Goal: Task Accomplishment & Management: Manage account settings

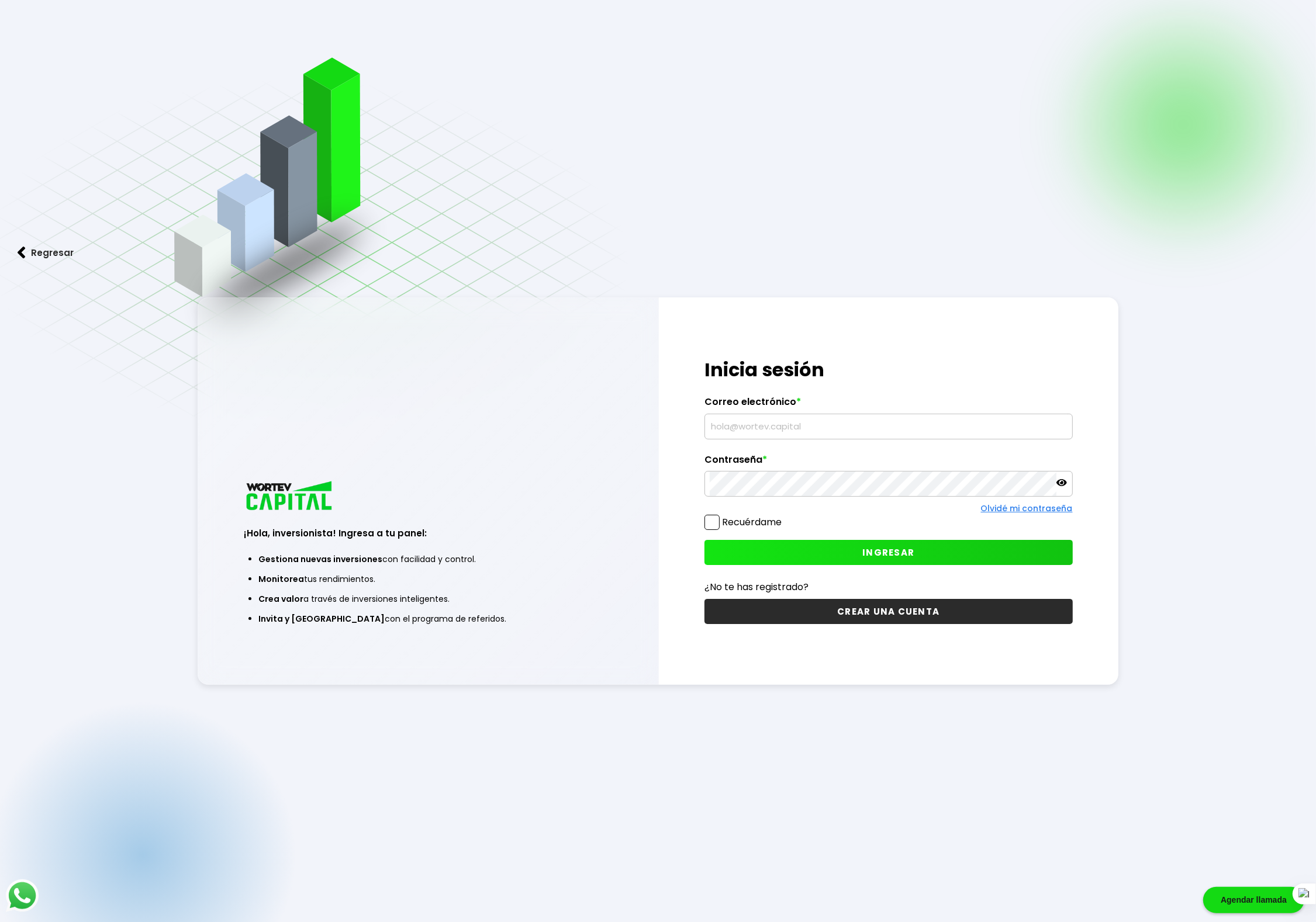
click at [788, 426] on input "text" at bounding box center [888, 426] width 358 height 25
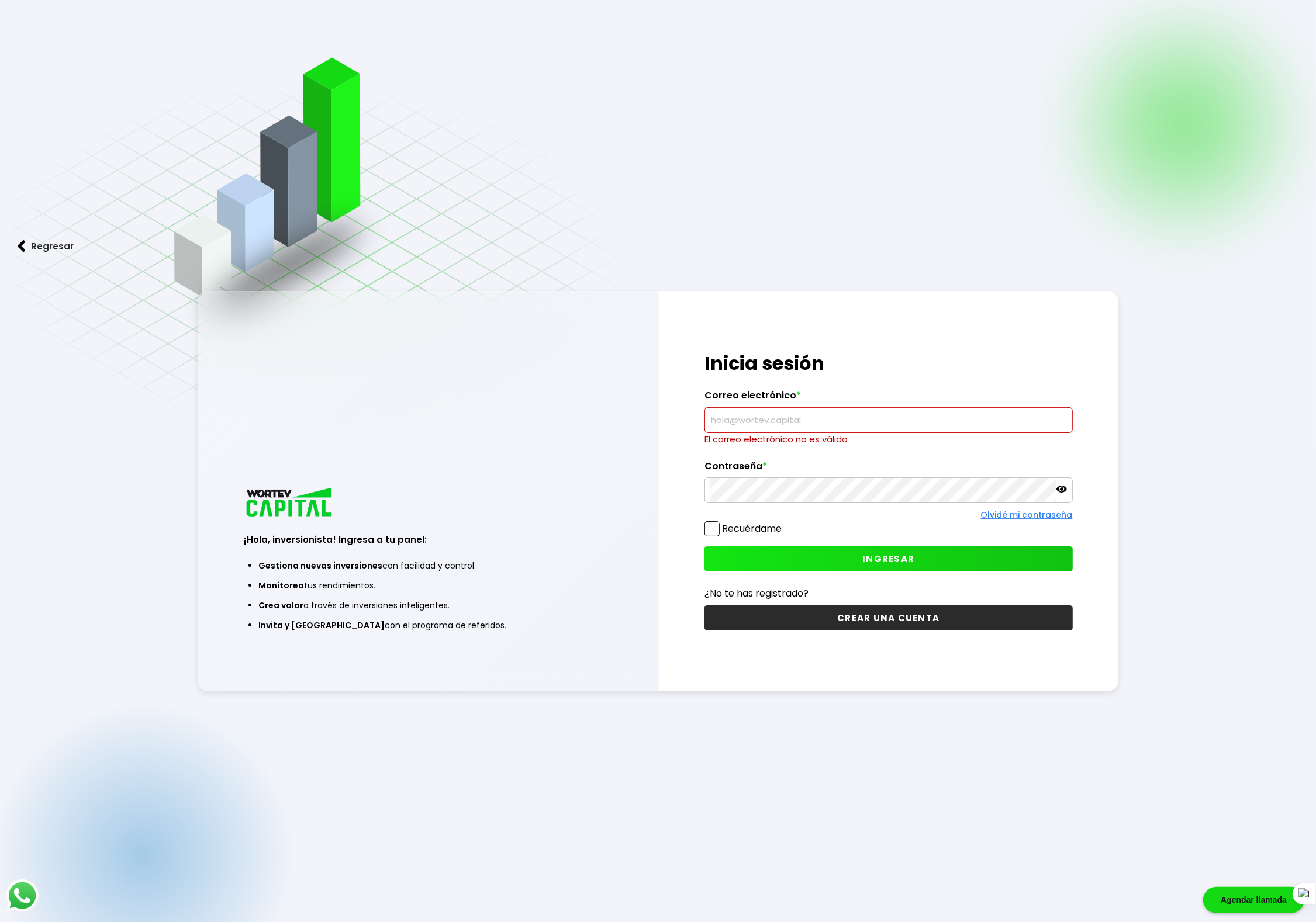
type input "[EMAIL_ADDRESS][DOMAIN_NAME]"
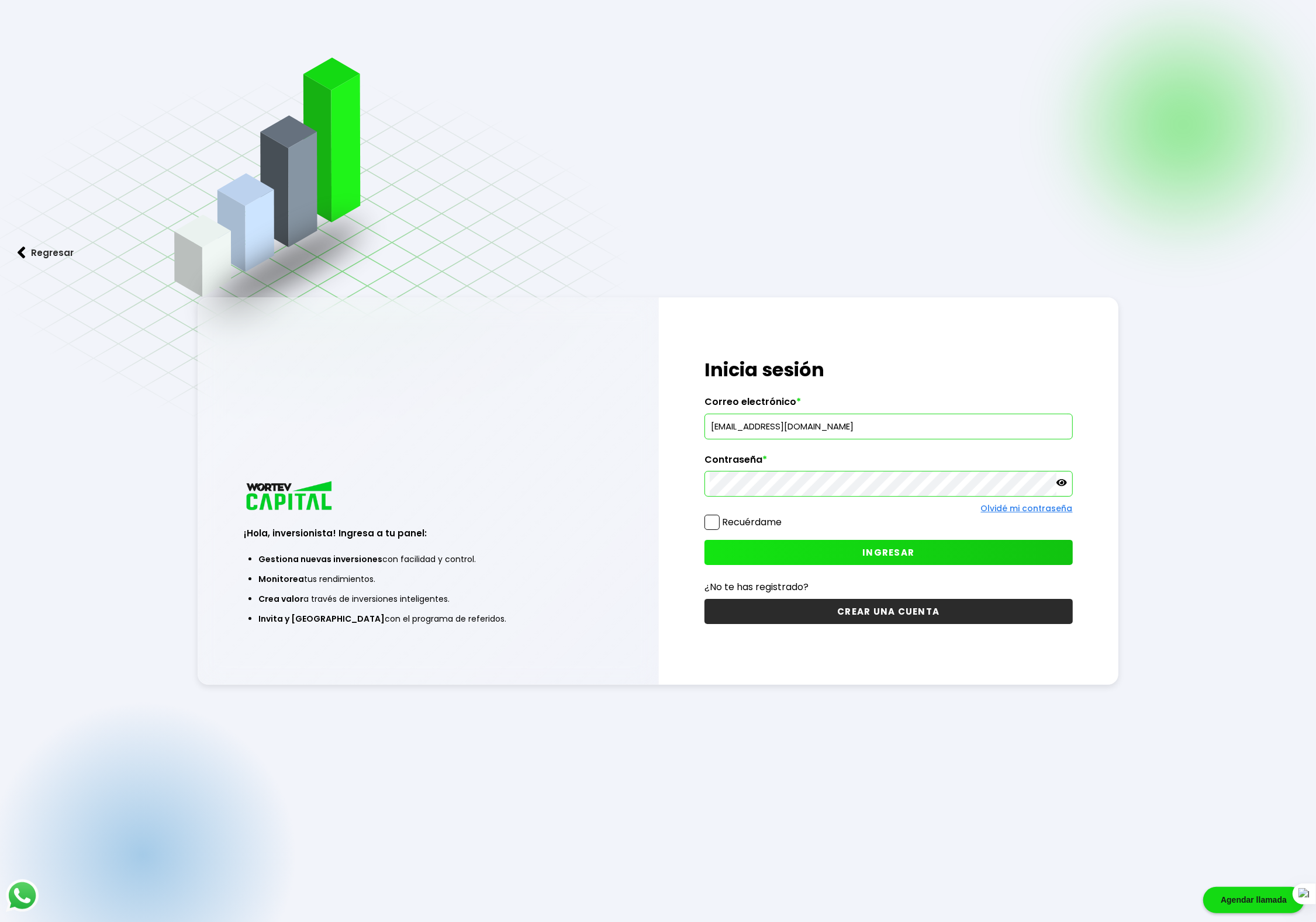
click at [710, 524] on span at bounding box center [712, 522] width 15 height 15
click at [784, 517] on input "Recuérdame" at bounding box center [784, 517] width 0 height 0
click at [842, 556] on button "INGRESAR" at bounding box center [888, 552] width 368 height 25
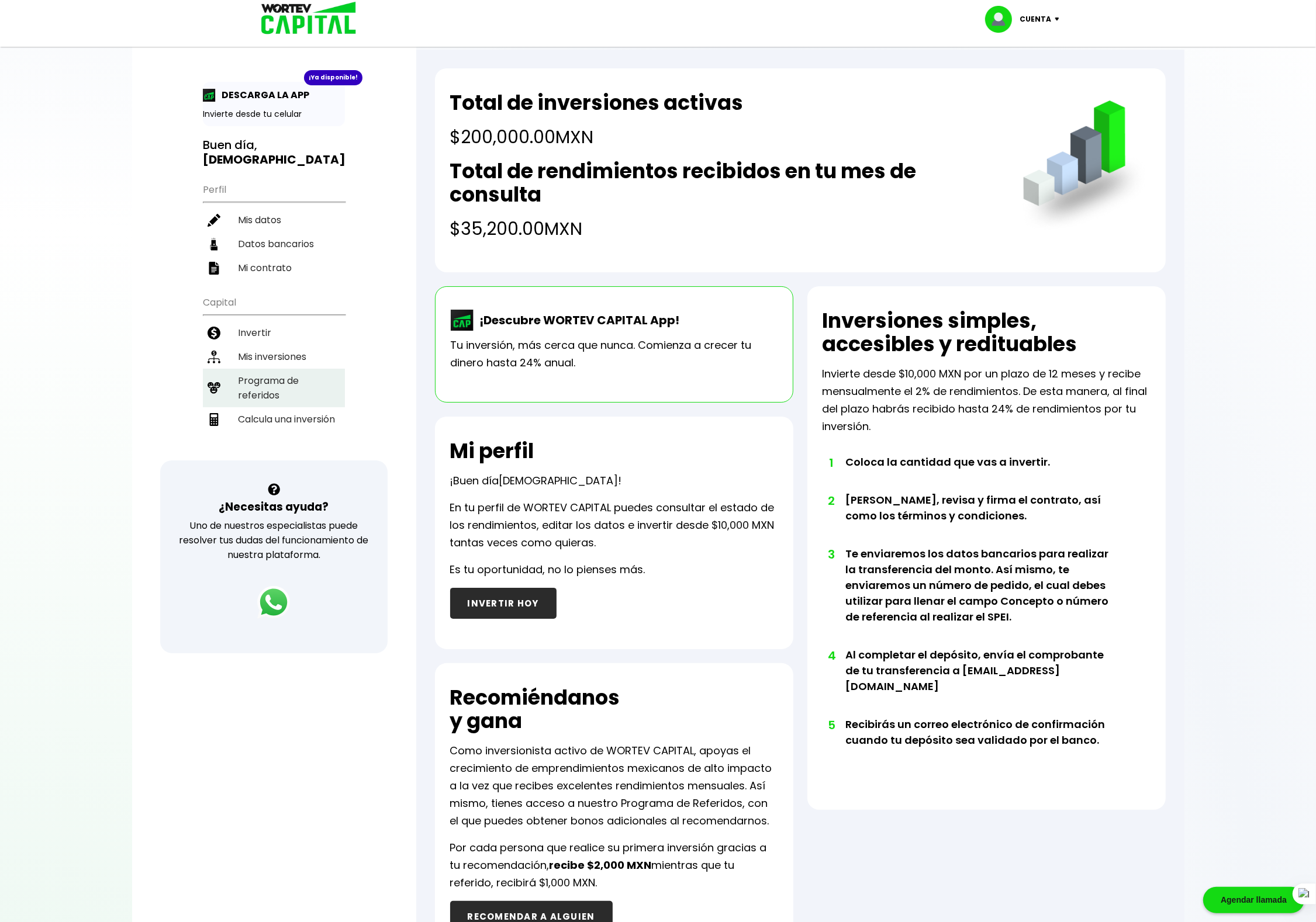
click at [261, 369] on li "Programa de referidos" at bounding box center [274, 388] width 142 height 38
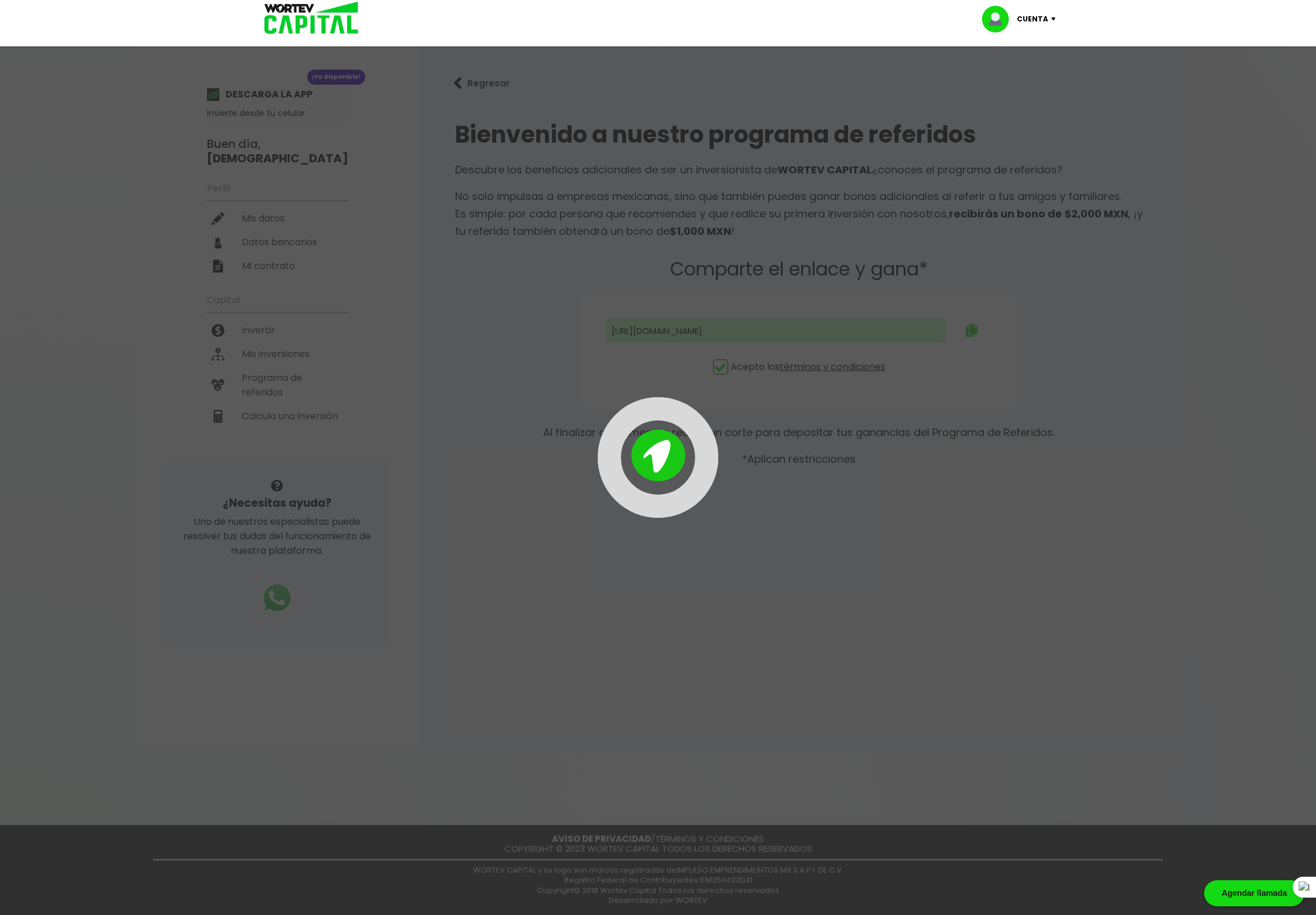
type input "[URL][DOMAIN_NAME]"
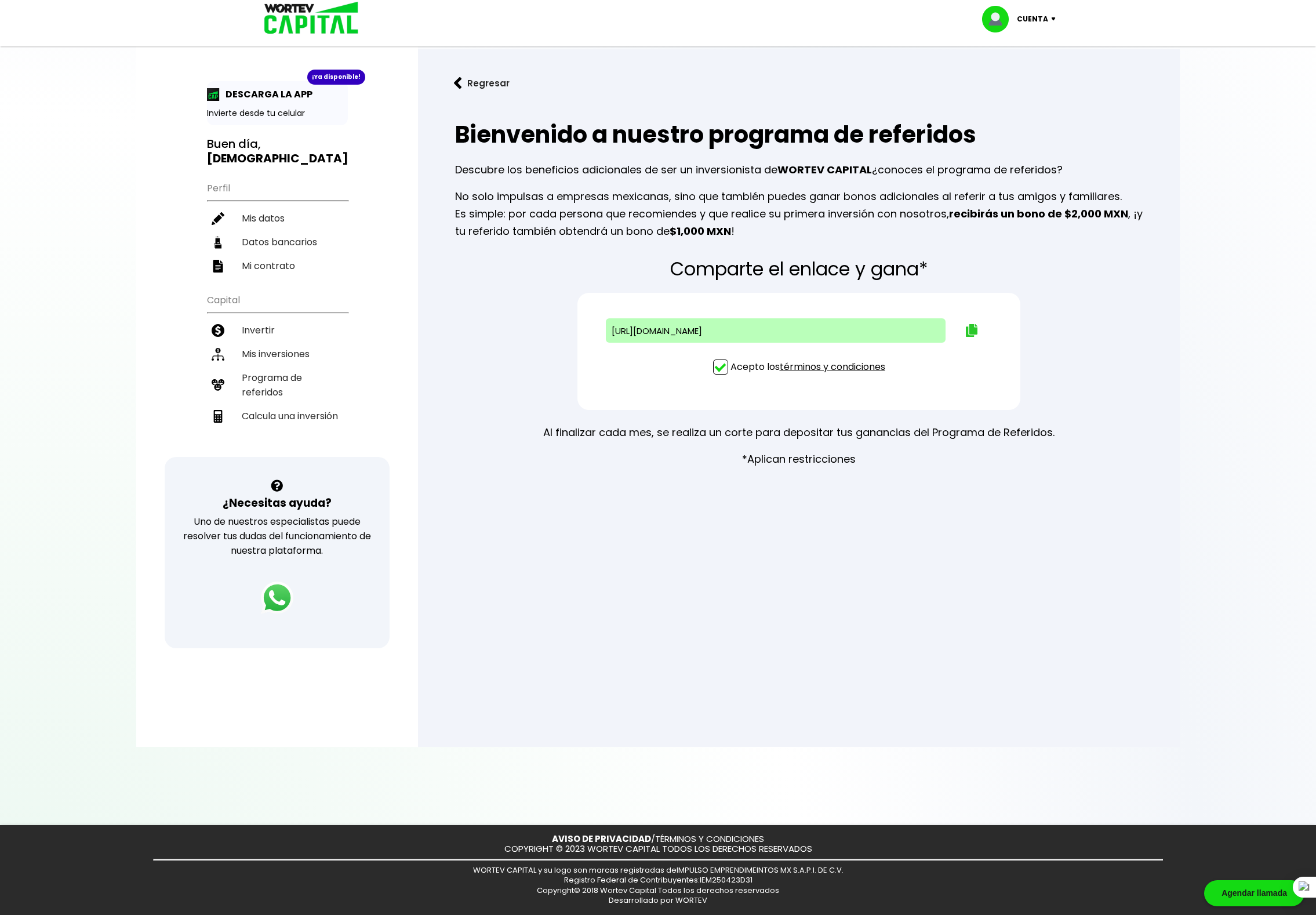
click at [967, 329] on img at bounding box center [972, 330] width 12 height 13
drag, startPoint x: 1068, startPoint y: 309, endPoint x: 1128, endPoint y: 209, distance: 116.6
click at [1128, 209] on p "No solo impulsas a empresas mexicanas, sino que también puedes ganar bonos adic…" at bounding box center [799, 214] width 687 height 52
click at [282, 206] on li "Mis datos" at bounding box center [277, 218] width 141 height 24
select select "Hombre"
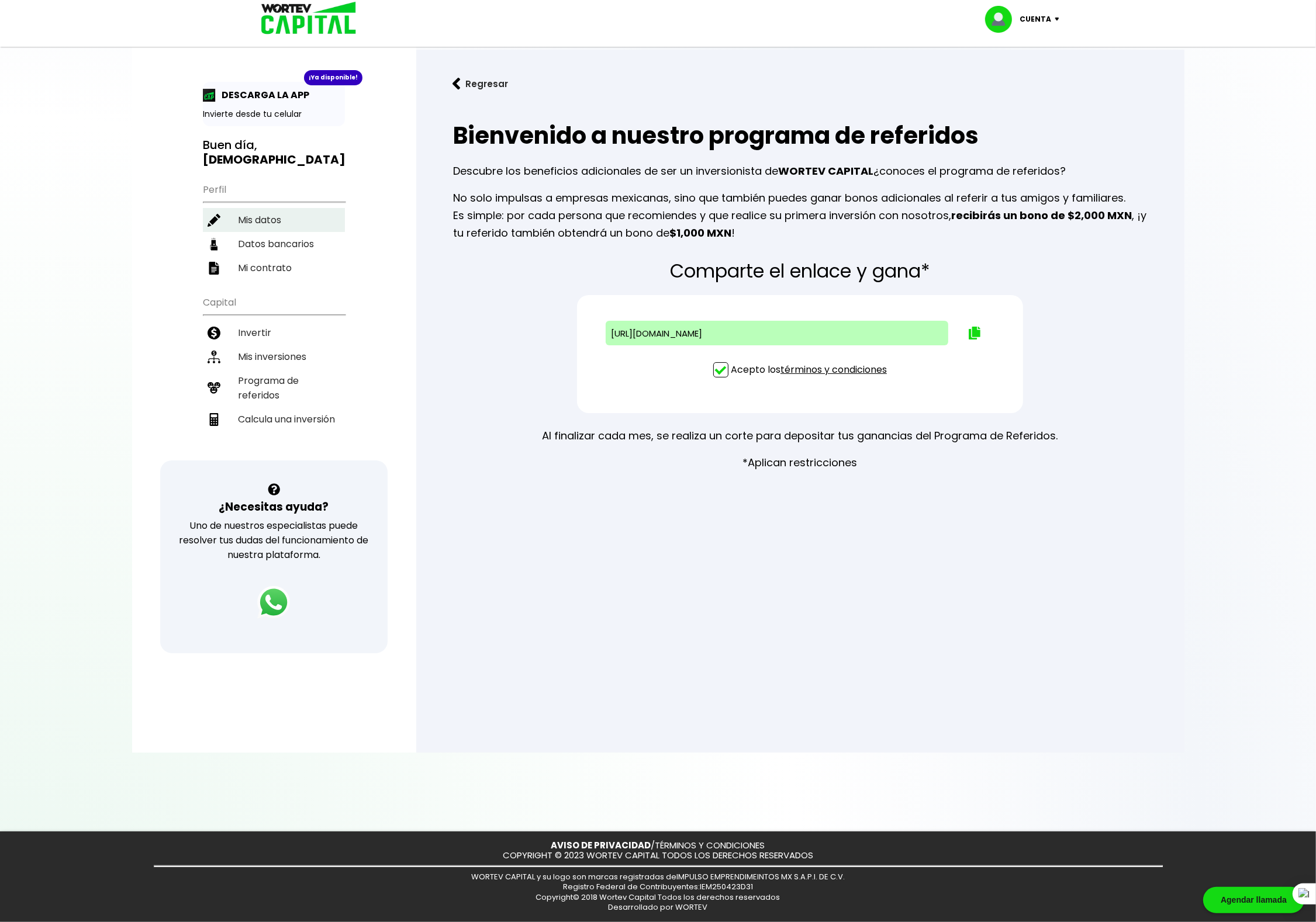
select select "Licenciatura"
select select "HG"
select select "Otro"
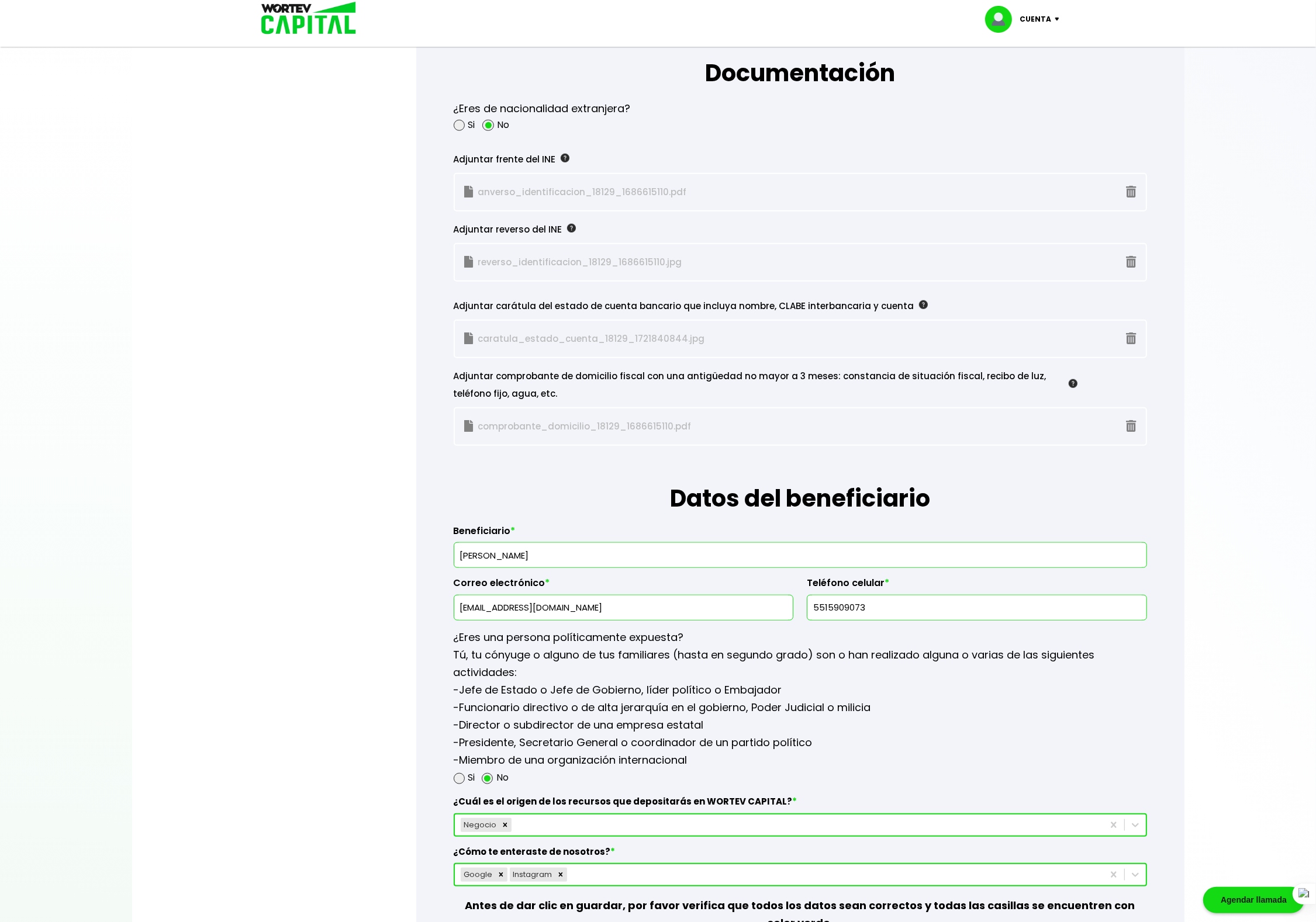
scroll to position [988, 0]
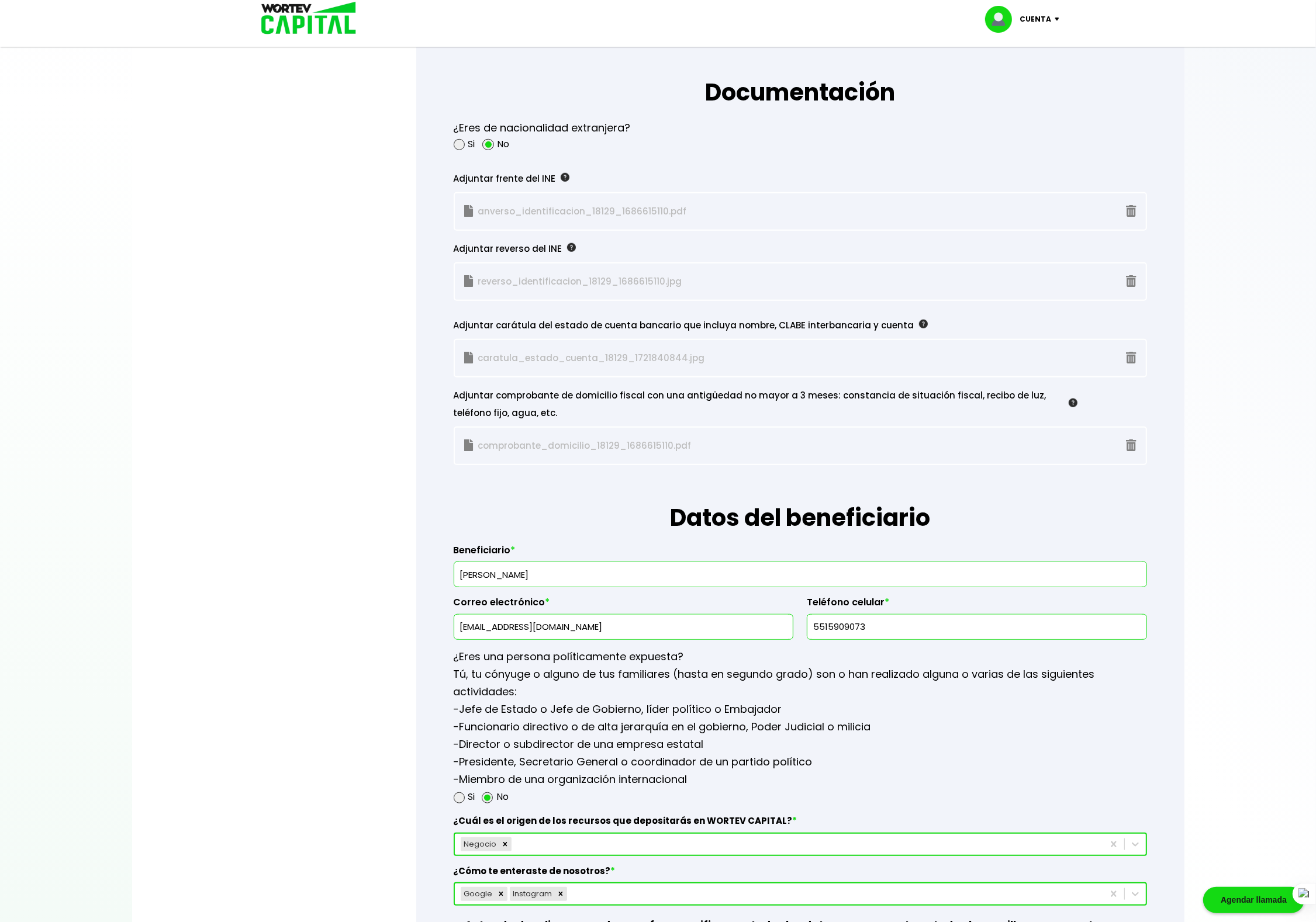
click at [1244, 381] on div at bounding box center [658, 461] width 1316 height 922
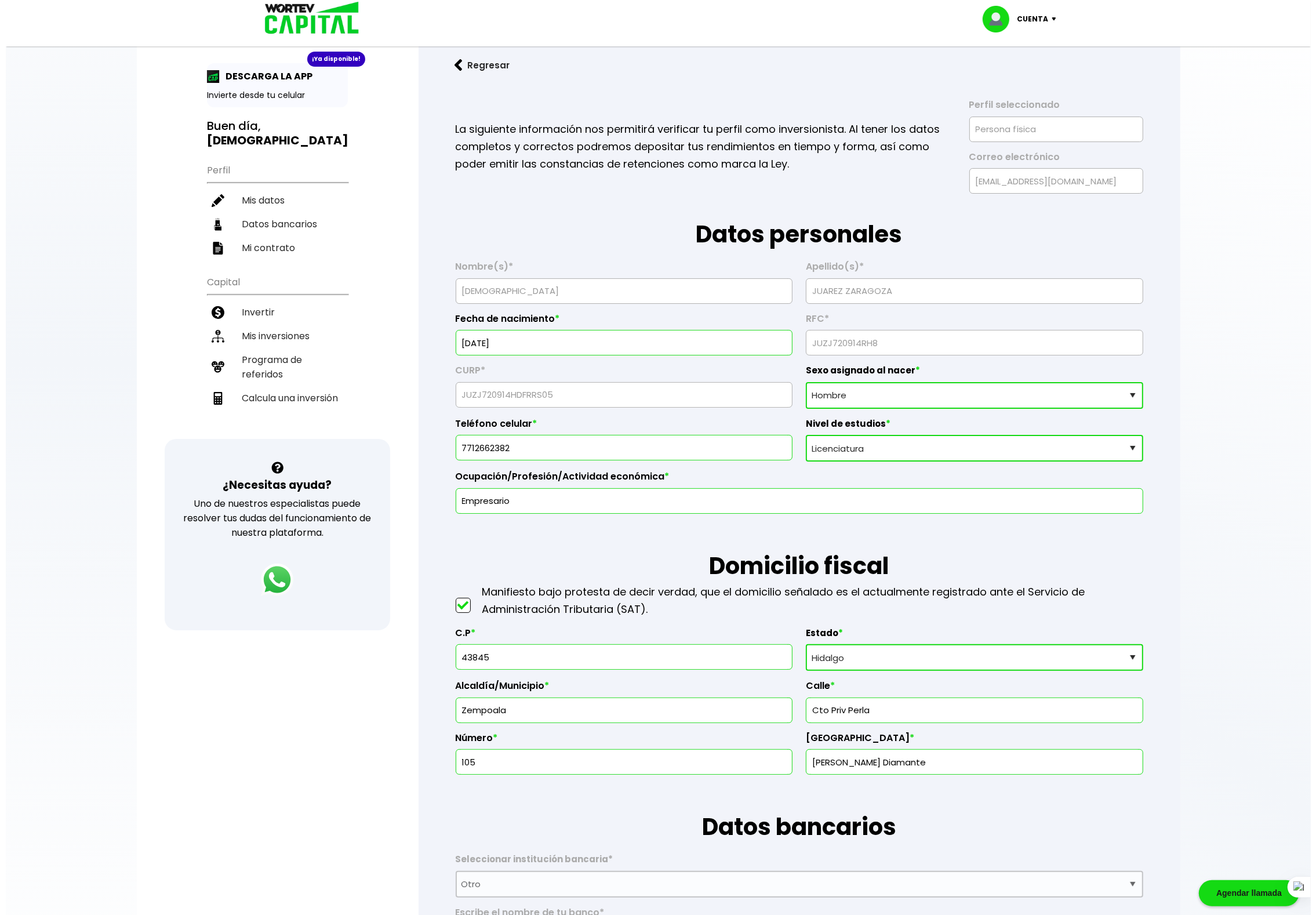
scroll to position [0, 0]
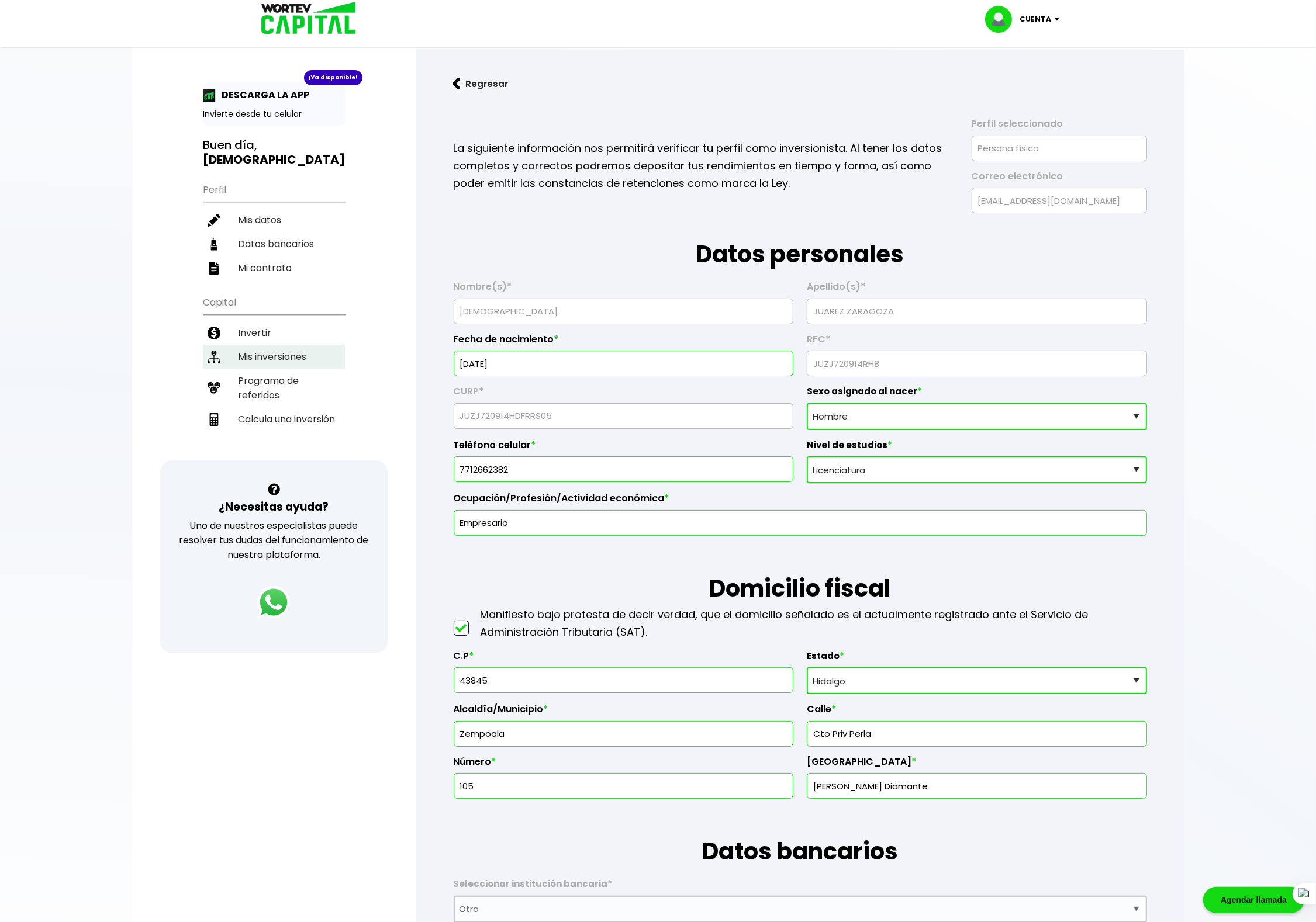
click at [273, 345] on li "Mis inversiones" at bounding box center [274, 357] width 142 height 24
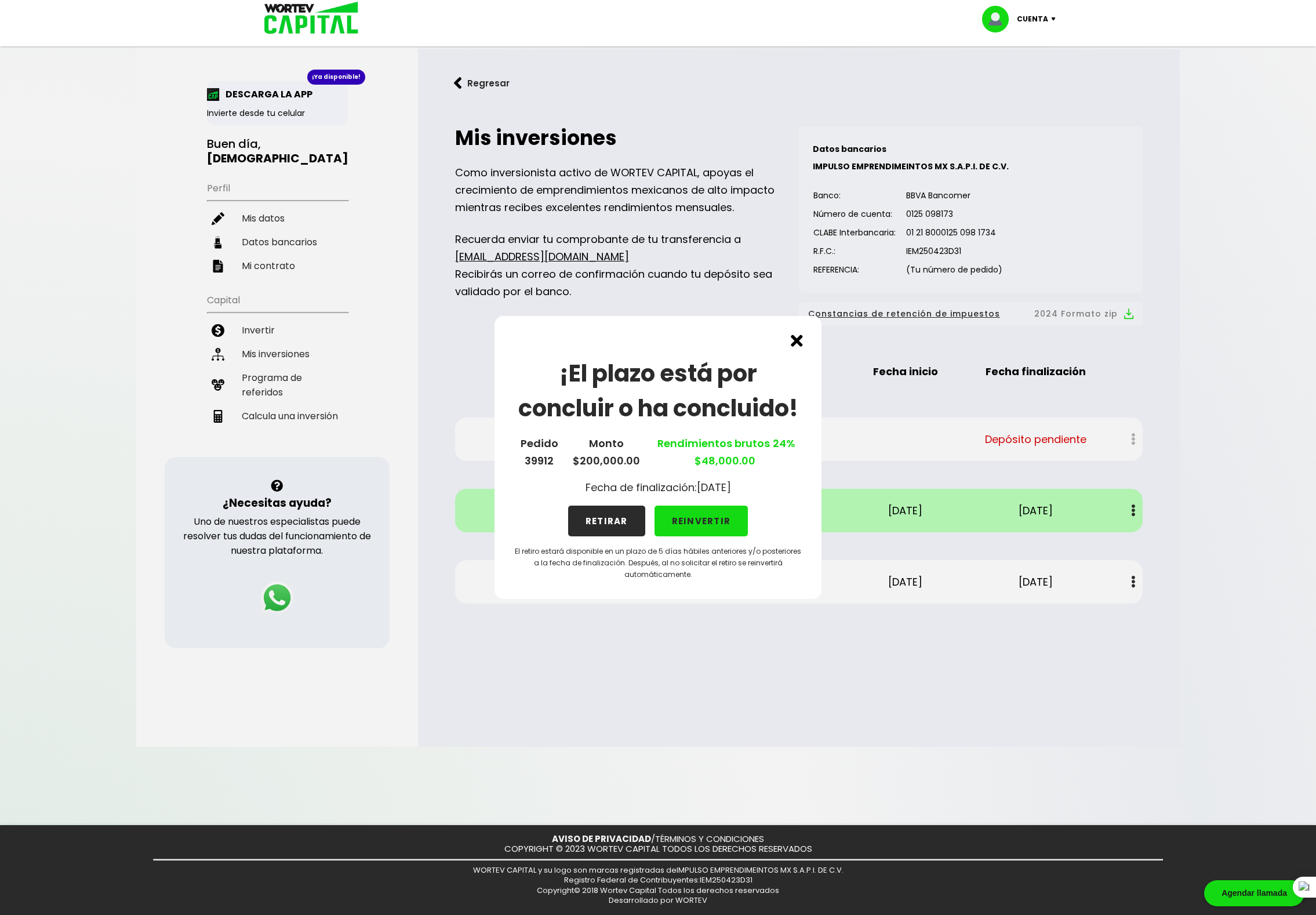
click at [607, 520] on button "RETIRAR" at bounding box center [607, 521] width 77 height 31
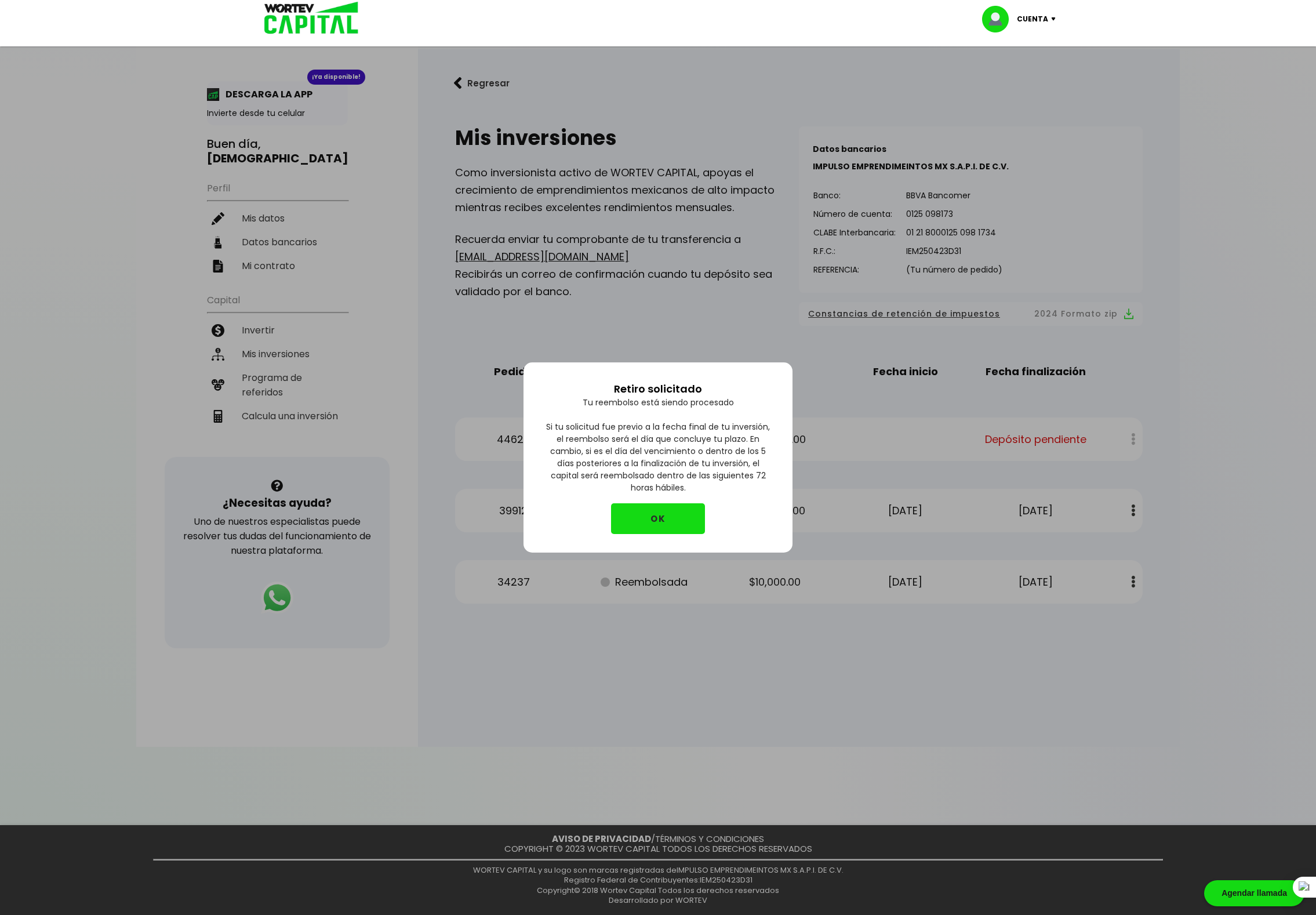
click at [660, 520] on button "OK" at bounding box center [658, 518] width 94 height 31
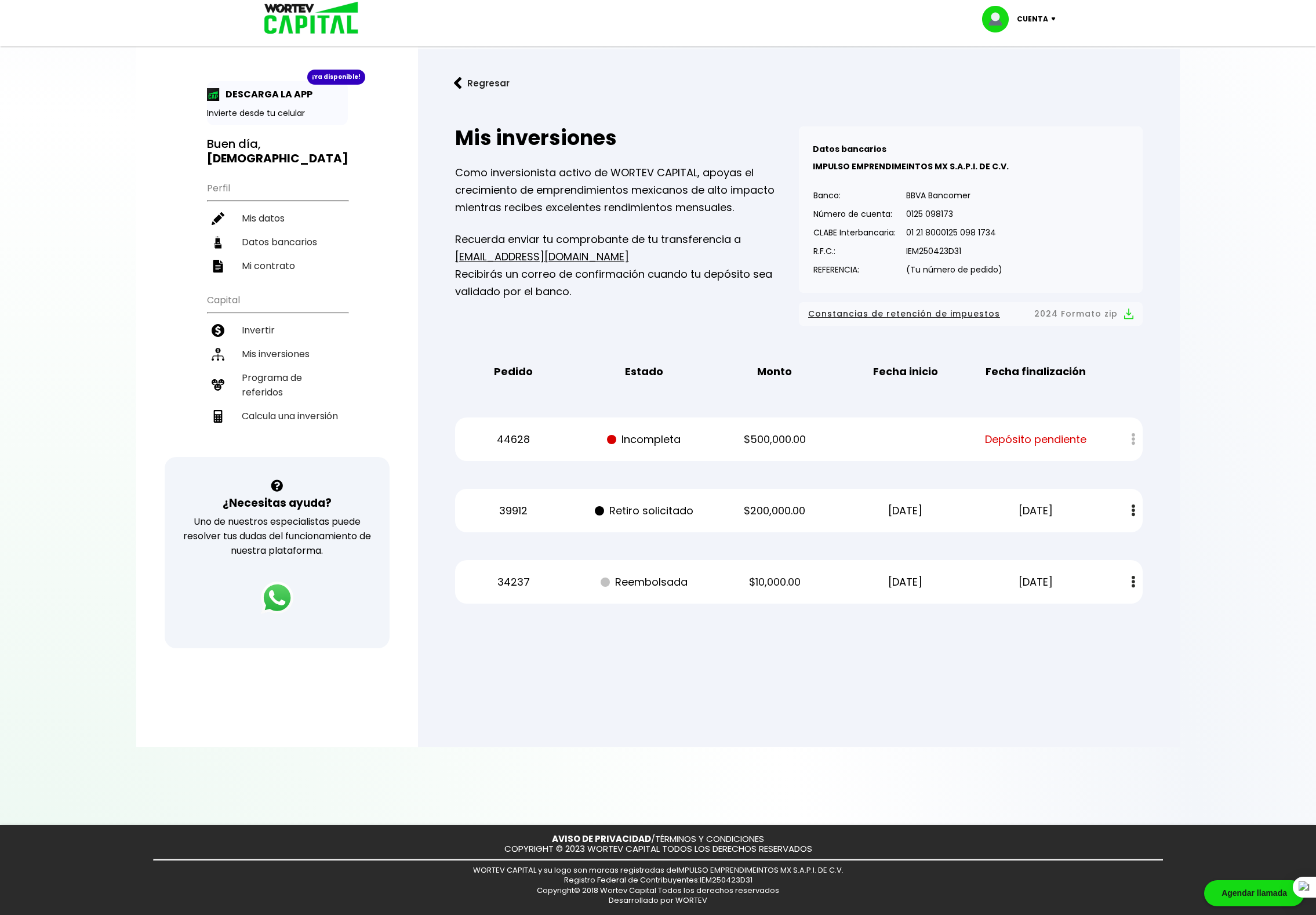
click at [1037, 446] on span "Depósito pendiente" at bounding box center [1036, 440] width 102 height 18
drag, startPoint x: 565, startPoint y: 433, endPoint x: 862, endPoint y: 441, distance: 297.1
click at [862, 441] on div "44628 Incompleta $500,000.00 Depósito pendiente" at bounding box center [799, 440] width 687 height 43
click at [1100, 485] on div "Mis inversiones Como inversionista activo de WORTEV CAPITAL, apoyas el crecimie…" at bounding box center [799, 365] width 725 height 515
click at [1135, 442] on div at bounding box center [1125, 439] width 34 height 25
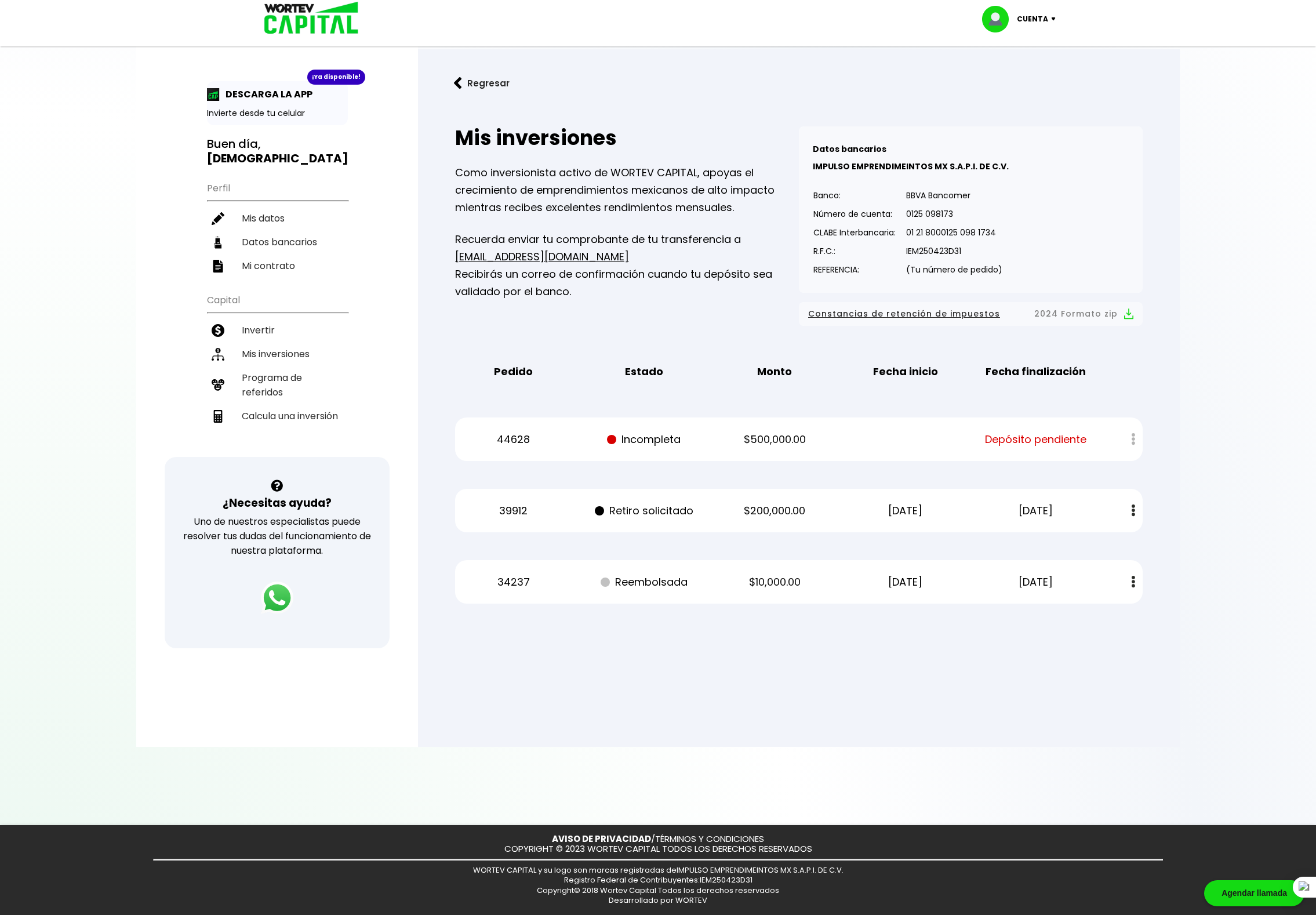
click at [943, 311] on span "Constancias de retención de impuestos" at bounding box center [904, 313] width 192 height 14
click at [1234, 378] on div at bounding box center [658, 457] width 1316 height 915
click at [320, 425] on div "¡Ya disponible! DESCARGA LA APP Invierte desde tu celular Buen día, [PERSON_NAM…" at bounding box center [277, 379] width 282 height 735
click at [511, 439] on p "44628" at bounding box center [513, 440] width 110 height 18
click at [514, 436] on p "44628" at bounding box center [513, 440] width 110 height 18
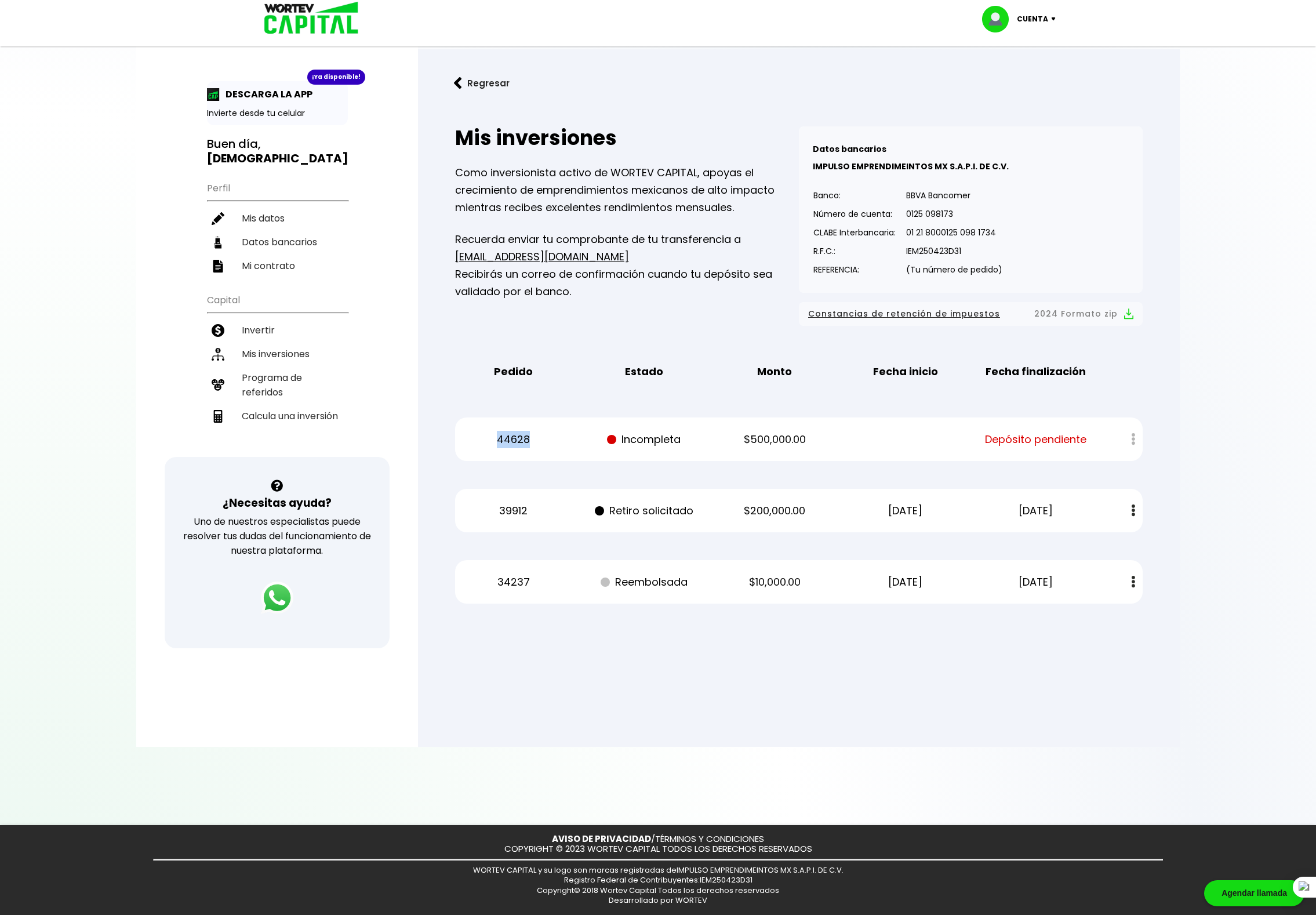
click at [514, 436] on p "44628" at bounding box center [513, 440] width 110 height 18
click at [599, 360] on div "Pedido Estado Monto Fecha inicio Fecha finalización" at bounding box center [799, 372] width 687 height 36
click at [283, 589] on img at bounding box center [277, 598] width 41 height 41
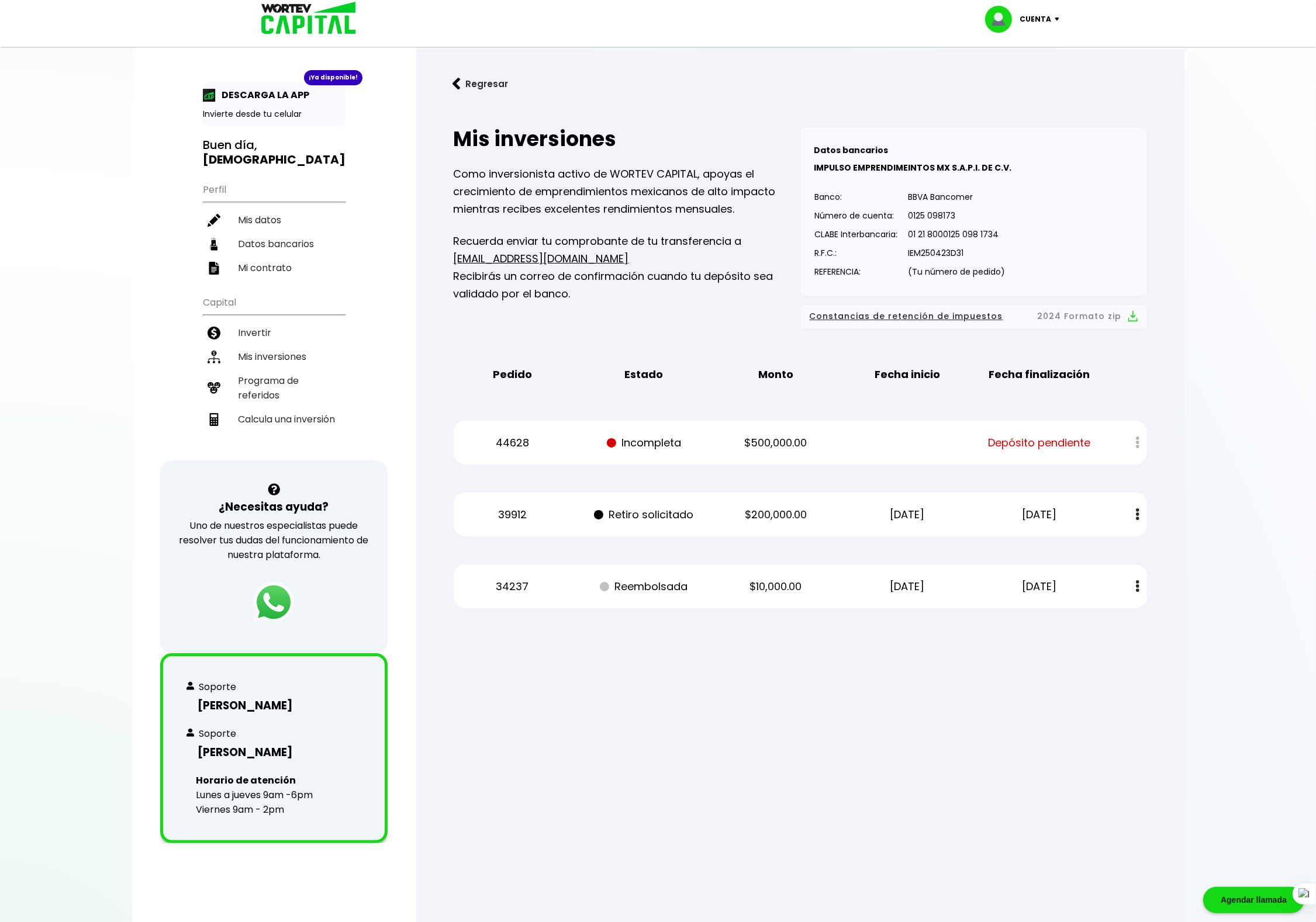
click at [285, 594] on img at bounding box center [273, 603] width 41 height 41
